Goal: Register for event/course

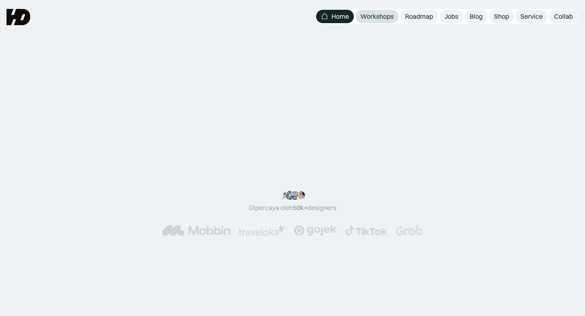
click at [375, 14] on div "Workshops" at bounding box center [377, 16] width 33 height 9
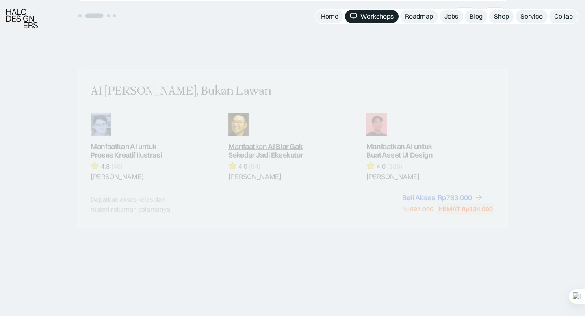
scroll to position [477, 0]
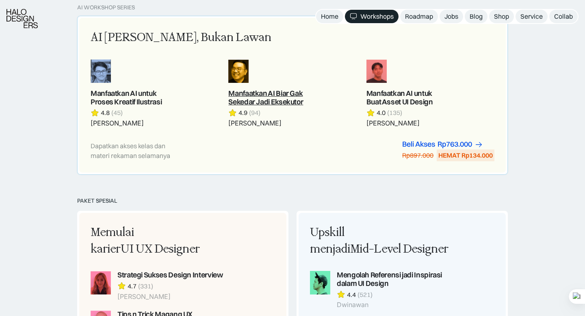
click at [278, 94] on link at bounding box center [292, 93] width 128 height 68
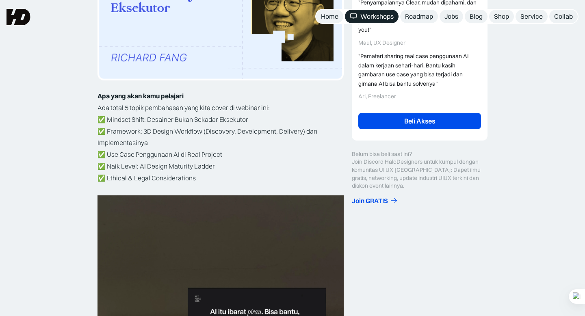
scroll to position [183, 0]
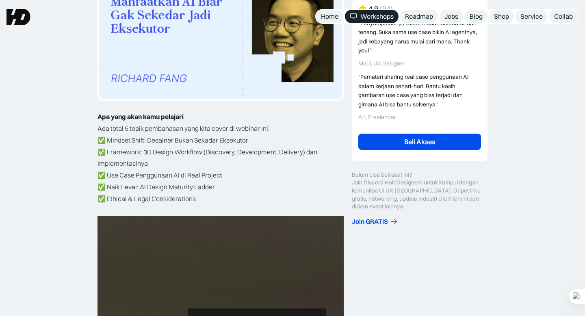
click at [418, 141] on link "Beli Akses" at bounding box center [420, 142] width 123 height 16
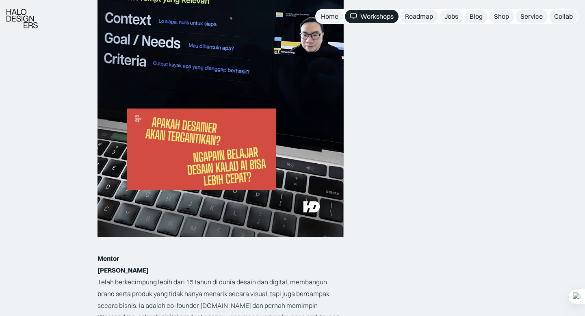
scroll to position [1432, 0]
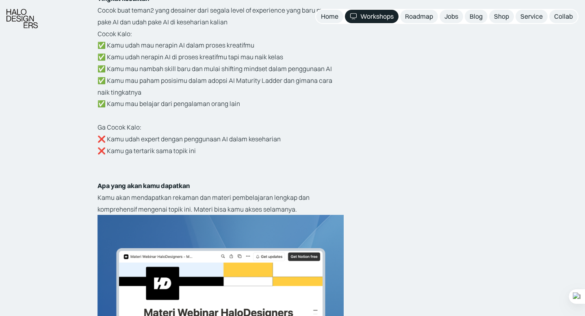
click at [376, 11] on link "Workshops" at bounding box center [372, 16] width 54 height 13
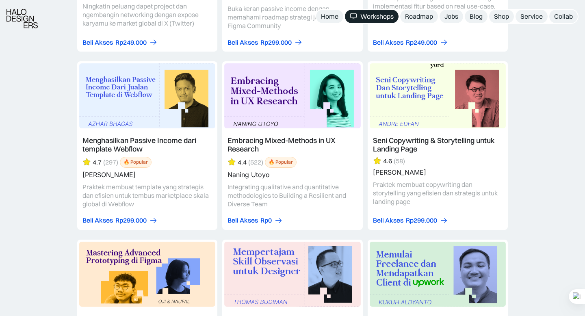
scroll to position [1913, 0]
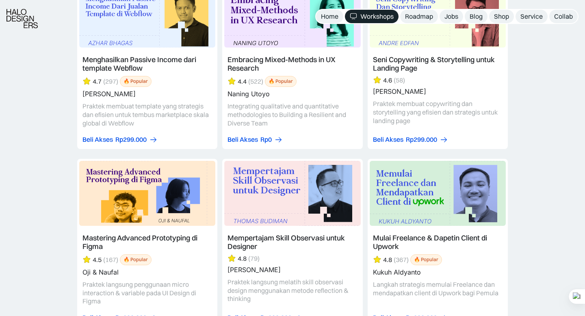
click at [188, 236] on link at bounding box center [147, 243] width 140 height 169
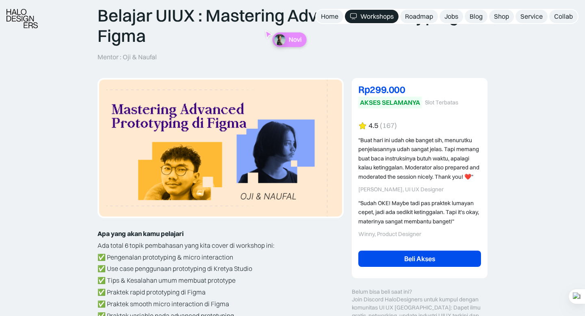
scroll to position [93, 0]
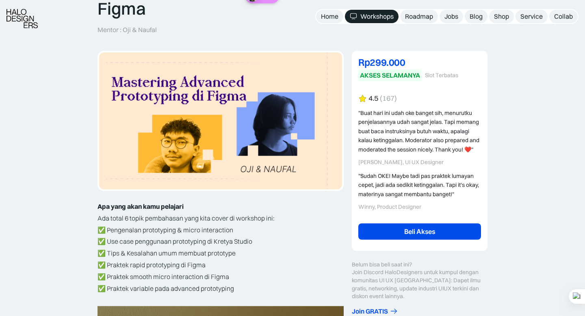
click at [404, 233] on link "Beli Akses" at bounding box center [420, 232] width 123 height 16
